Goal: Information Seeking & Learning: Learn about a topic

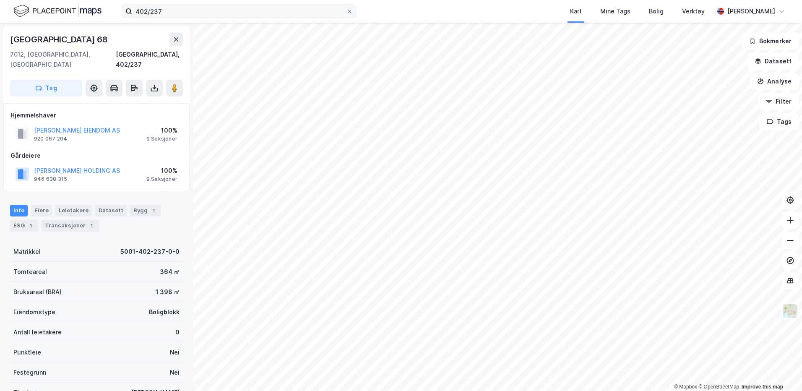
scroll to position [0, 0]
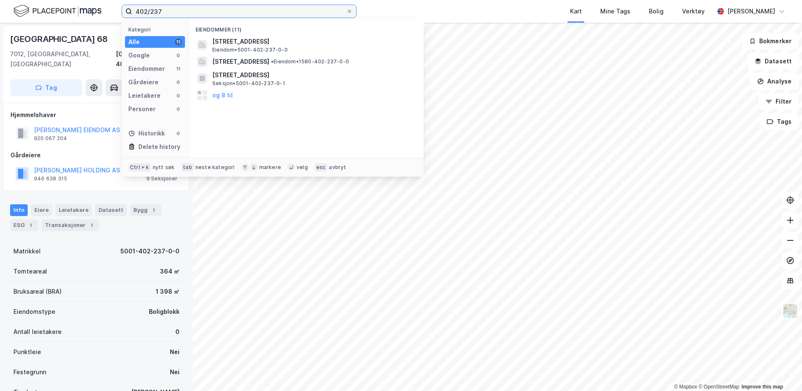
drag, startPoint x: 183, startPoint y: 11, endPoint x: 134, endPoint y: 13, distance: 48.7
click at [134, 13] on input "402/237" at bounding box center [239, 11] width 214 height 13
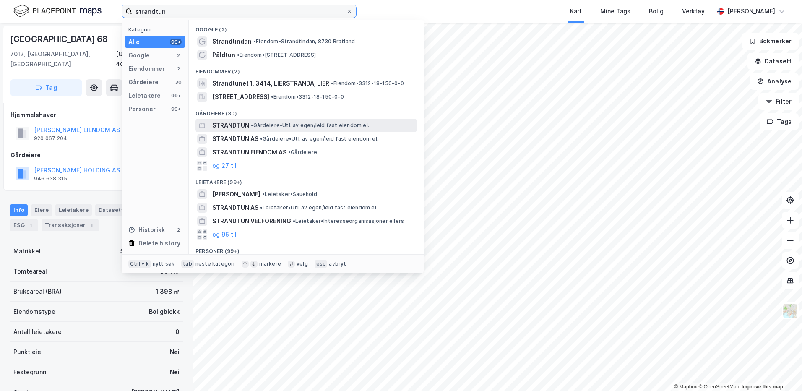
type input "strandtun"
click at [231, 127] on span "STRANDTUN" at bounding box center [230, 125] width 37 height 10
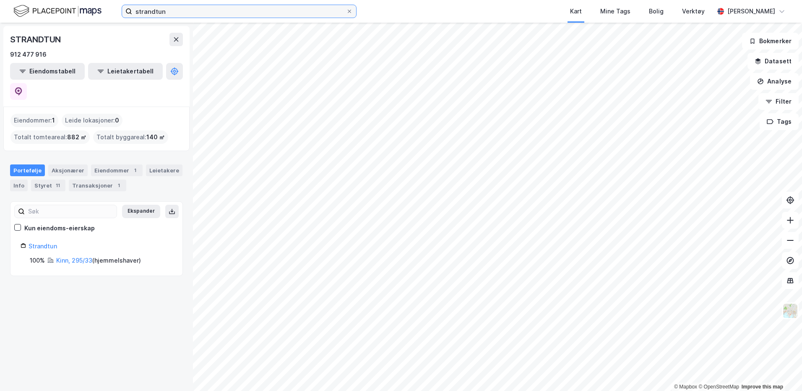
click at [198, 14] on input "strandtun" at bounding box center [239, 11] width 214 height 13
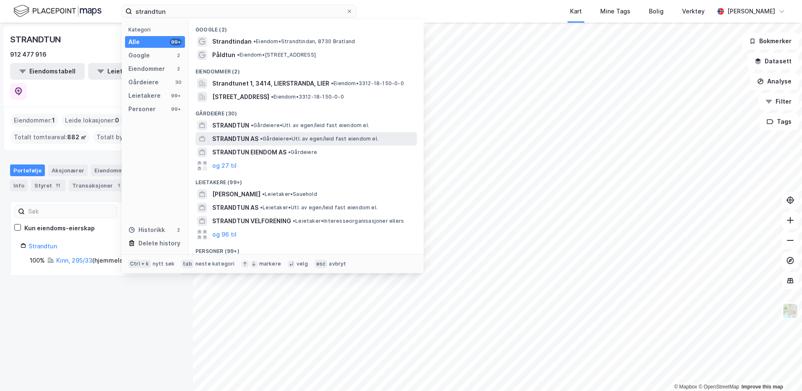
click at [234, 135] on span "STRANDTUN AS" at bounding box center [235, 139] width 46 height 10
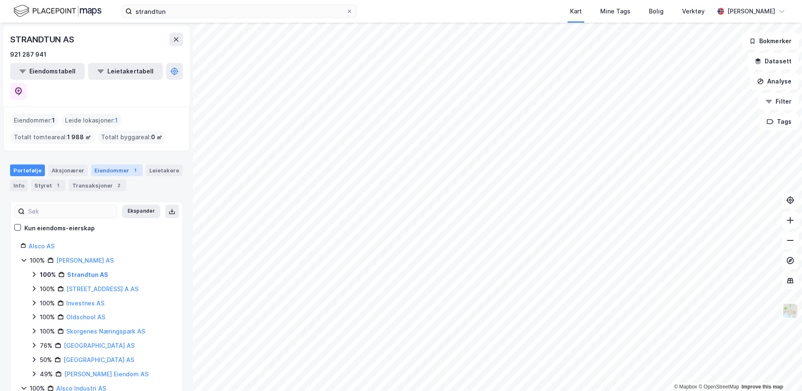
click at [122, 164] on div "Eiendommer 1" at bounding box center [117, 170] width 52 height 12
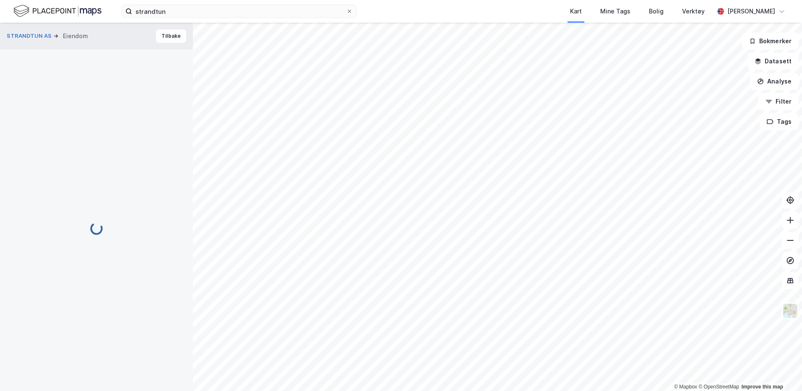
scroll to position [0, 0]
